Goal: Task Accomplishment & Management: Use online tool/utility

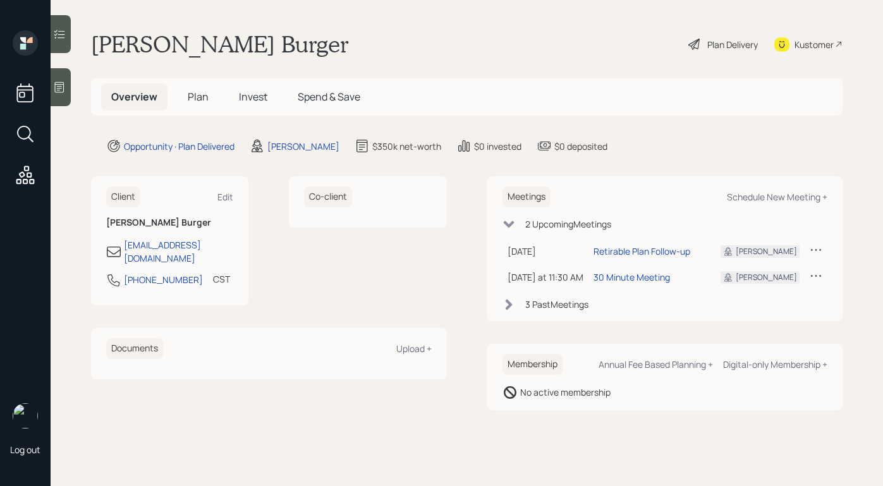
click at [226, 96] on div "Overview Plan Invest Spend & Save" at bounding box center [235, 96] width 269 height 27
click at [206, 94] on span "Plan" at bounding box center [198, 97] width 21 height 14
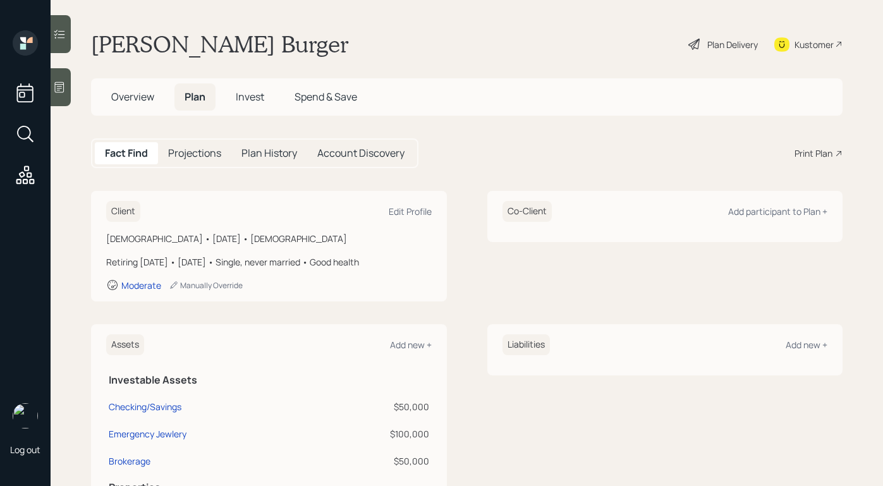
click at [800, 160] on div "Fact Find Projections Plan History Account Discovery Print Plan" at bounding box center [467, 153] width 752 height 30
click at [799, 154] on div "Print Plan" at bounding box center [814, 153] width 38 height 13
